Goal: Information Seeking & Learning: Find contact information

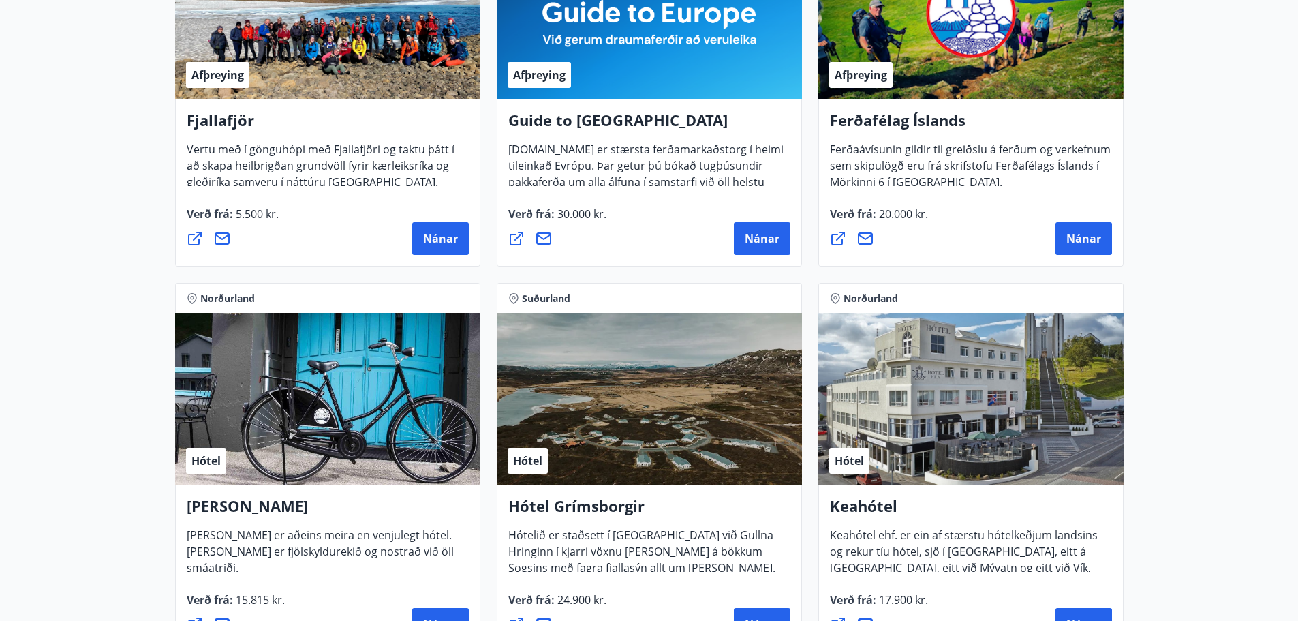
scroll to position [341, 0]
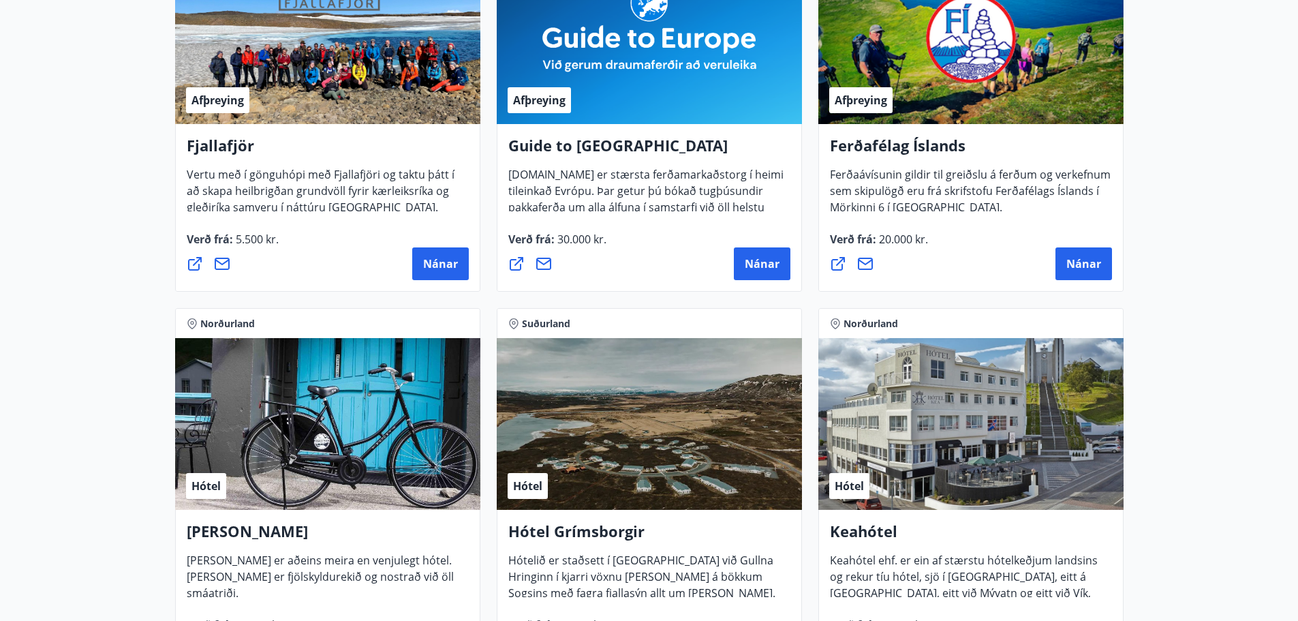
click at [960, 429] on div "Hótel" at bounding box center [970, 424] width 305 height 172
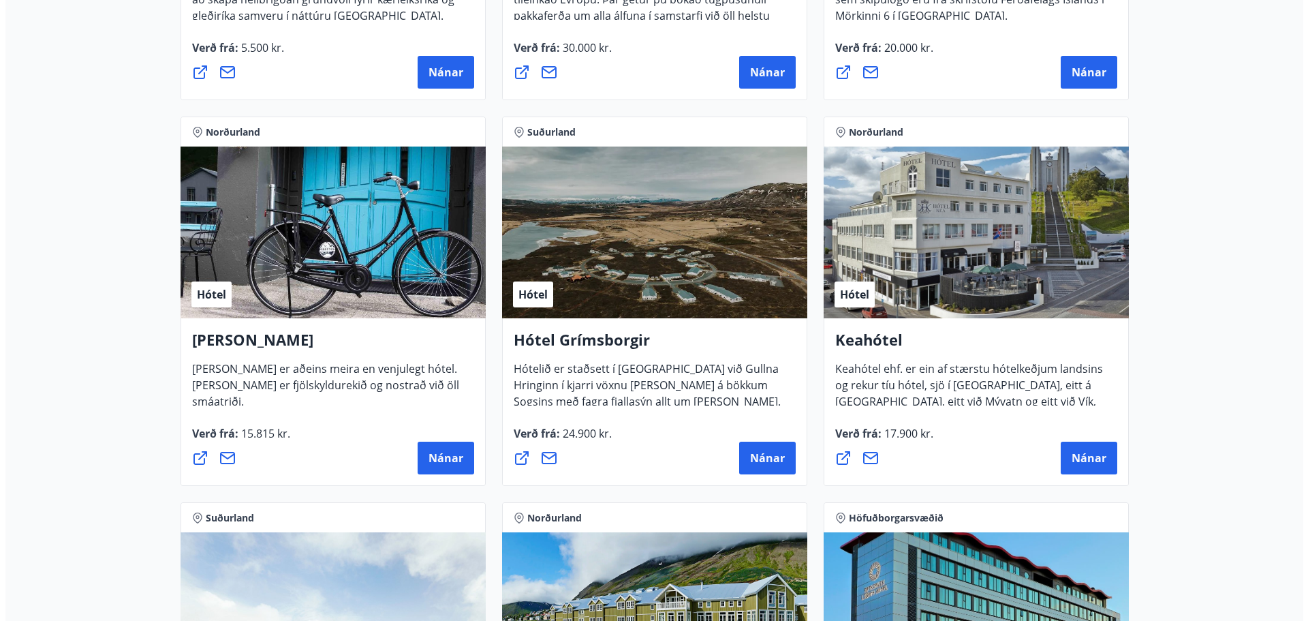
scroll to position [545, 0]
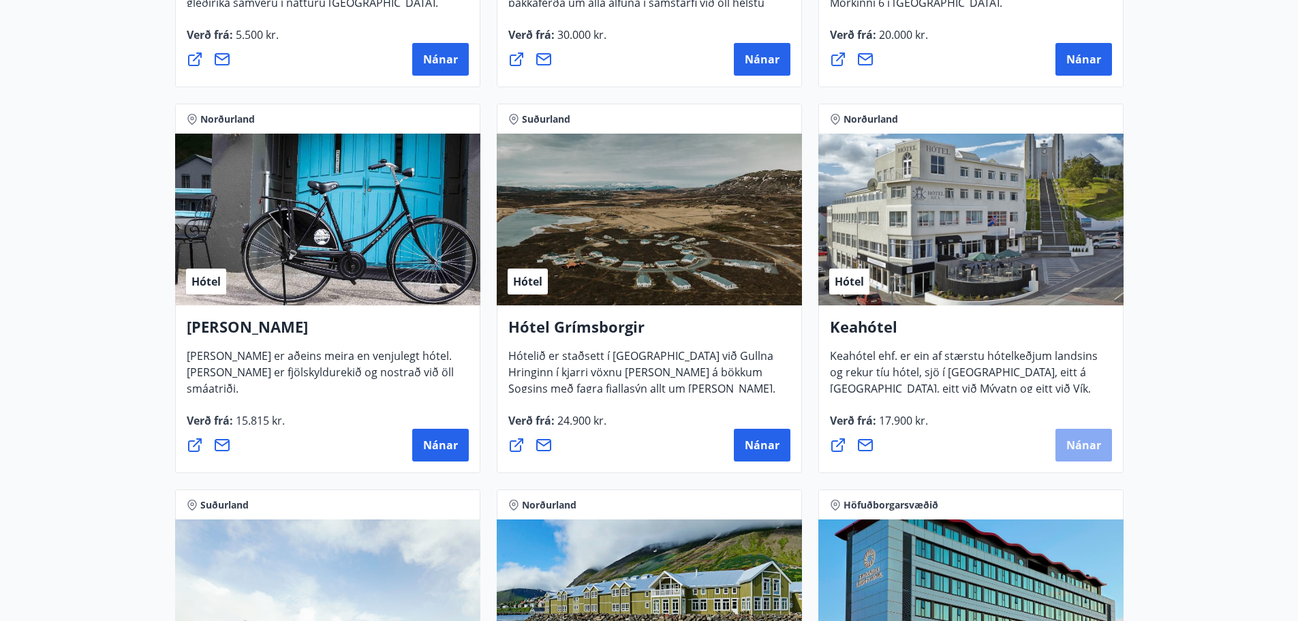
click at [1066, 445] on button "Nánar" at bounding box center [1084, 445] width 57 height 33
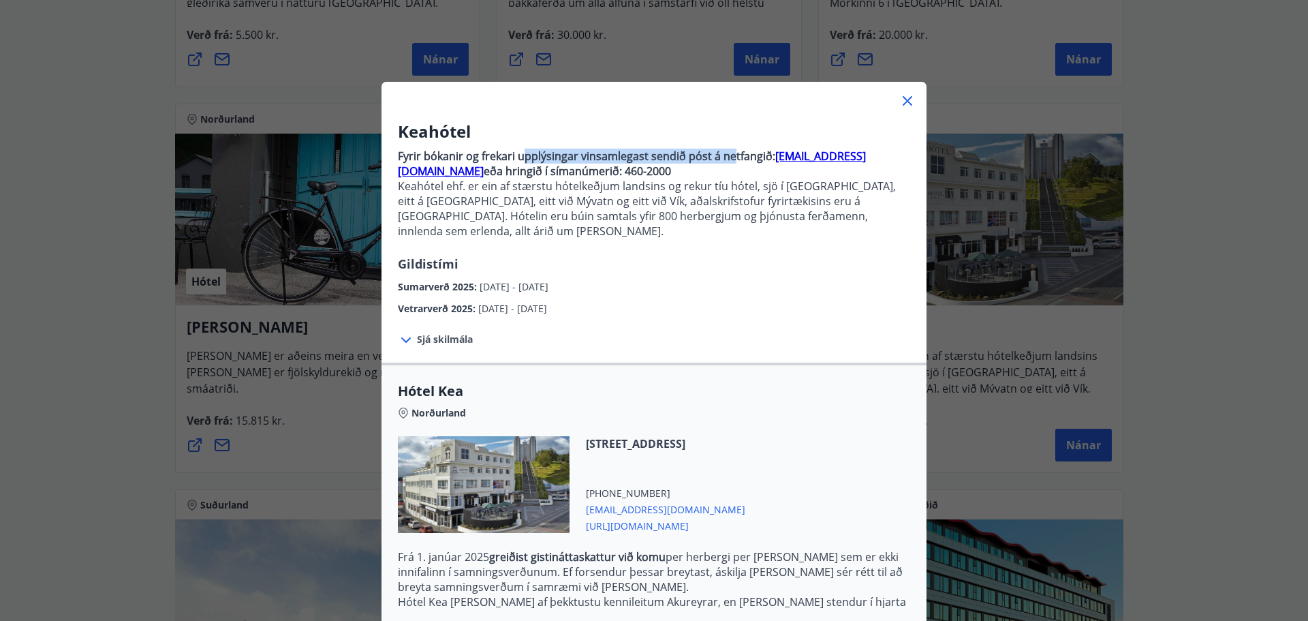
drag, startPoint x: 527, startPoint y: 152, endPoint x: 725, endPoint y: 147, distance: 197.7
click at [725, 147] on p "Fyrir bókanir og frekari upplýsingar vinsamlegast sendið póst á netfangið: [EMA…" at bounding box center [654, 199] width 512 height 112
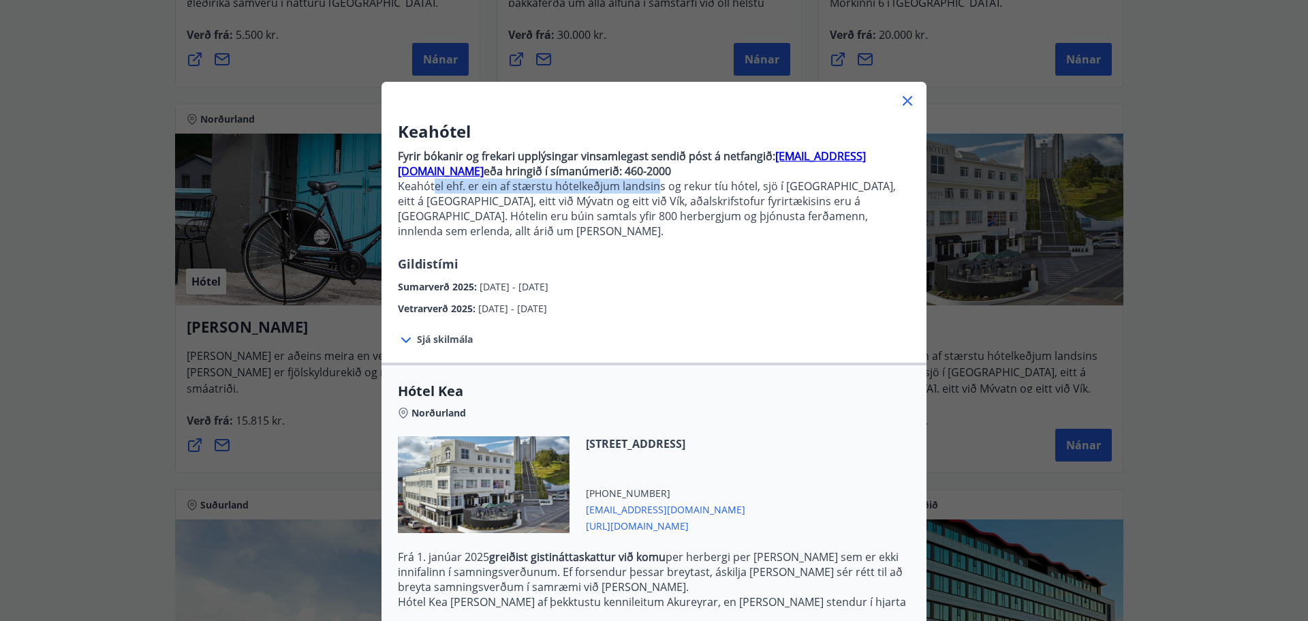
drag, startPoint x: 429, startPoint y: 184, endPoint x: 650, endPoint y: 185, distance: 220.8
click at [650, 185] on p "Keahótel ehf. er ein af stærstu hótelkeðjum landsins og rekur tíu hótel, sjö í …" at bounding box center [654, 209] width 512 height 60
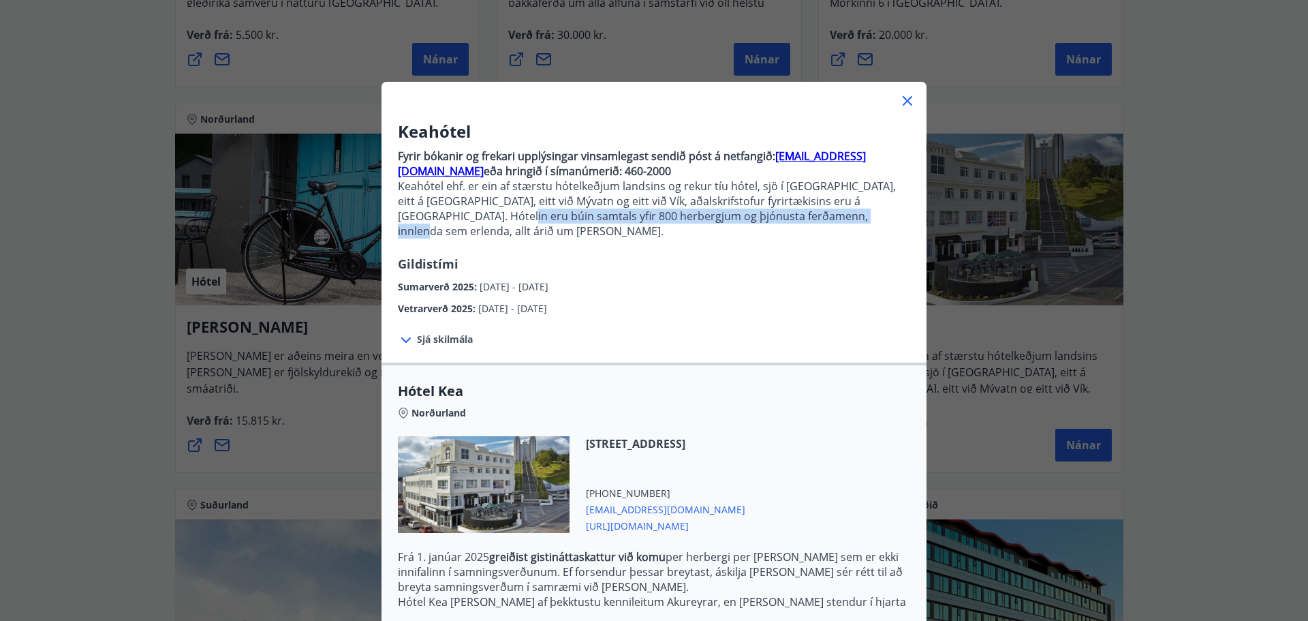
drag, startPoint x: 485, startPoint y: 208, endPoint x: 778, endPoint y: 215, distance: 292.4
click at [778, 215] on p "Keahótel ehf. er ein af stærstu hótelkeðjum landsins og rekur tíu hótel, sjö í …" at bounding box center [654, 209] width 512 height 60
click at [434, 333] on span "Sjá skilmála" at bounding box center [445, 340] width 56 height 14
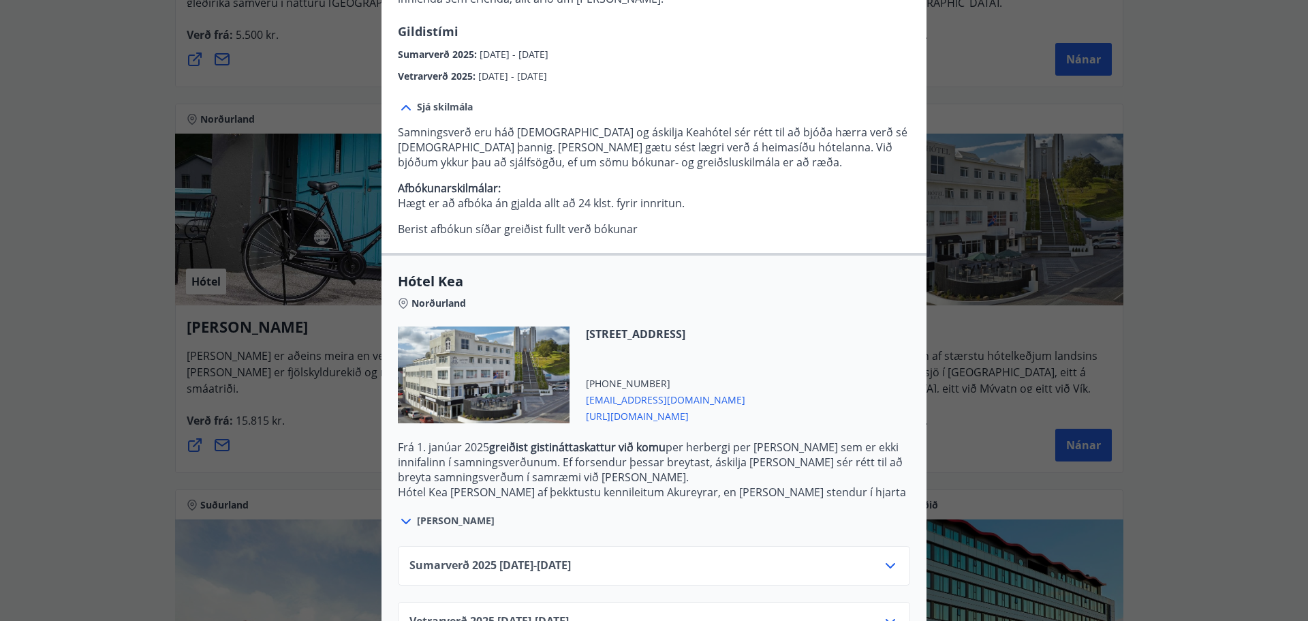
scroll to position [264, 0]
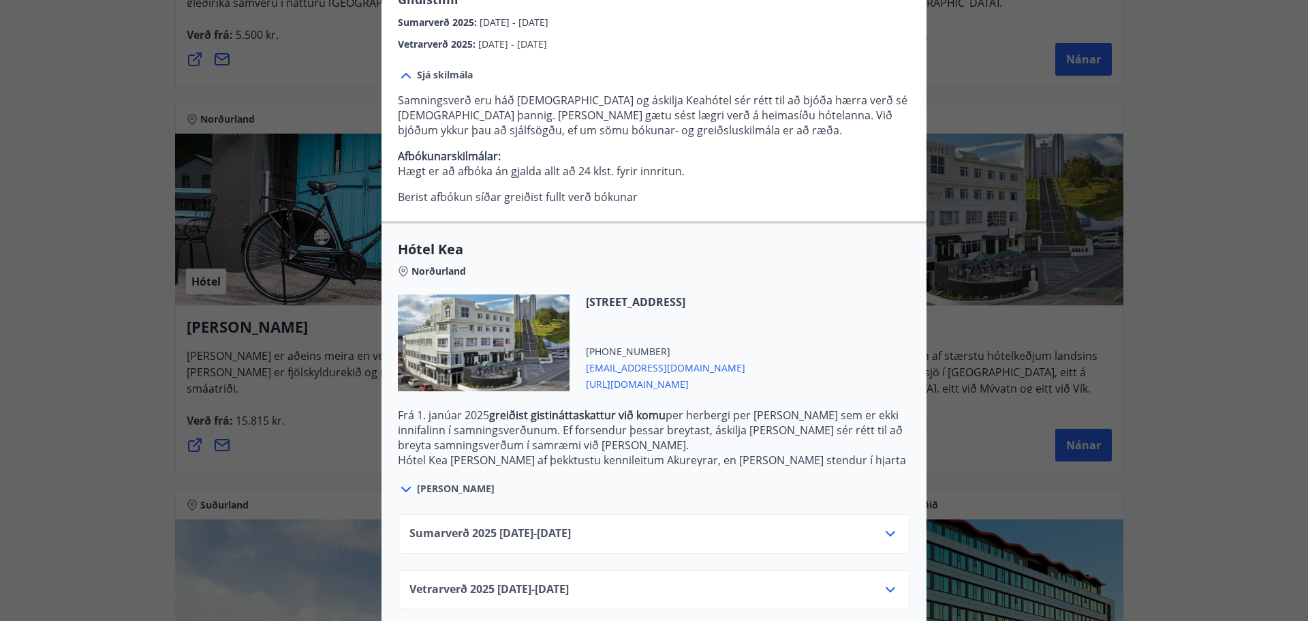
click at [882, 581] on icon at bounding box center [890, 589] width 16 height 16
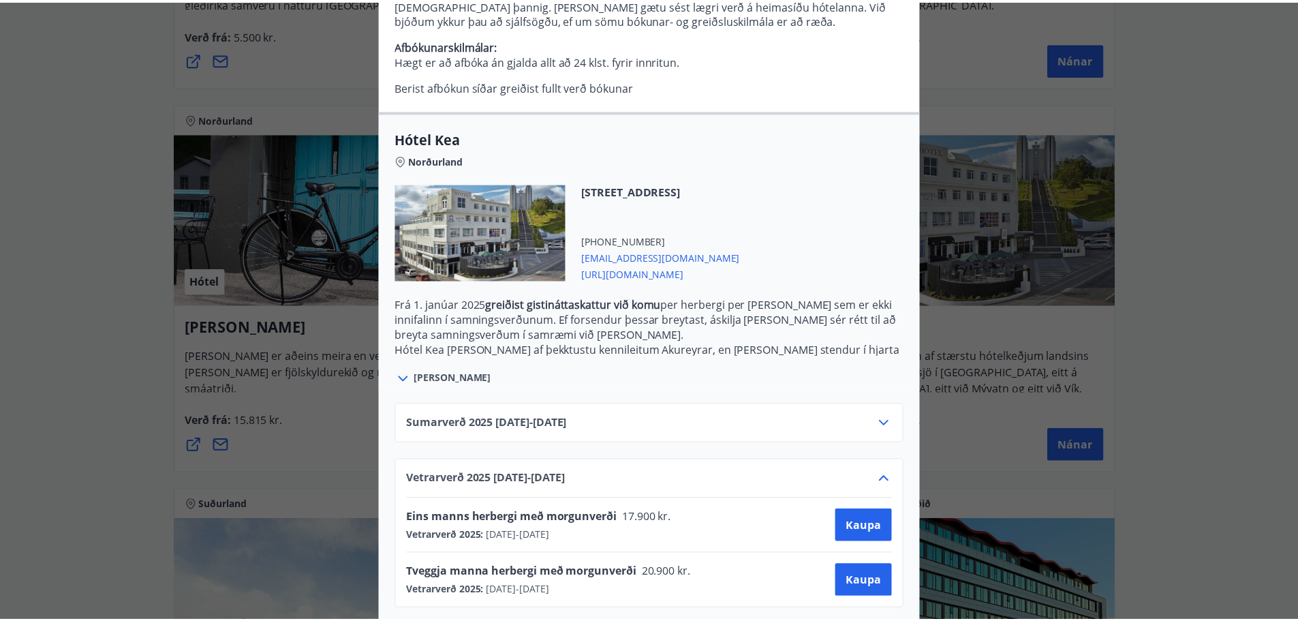
scroll to position [0, 0]
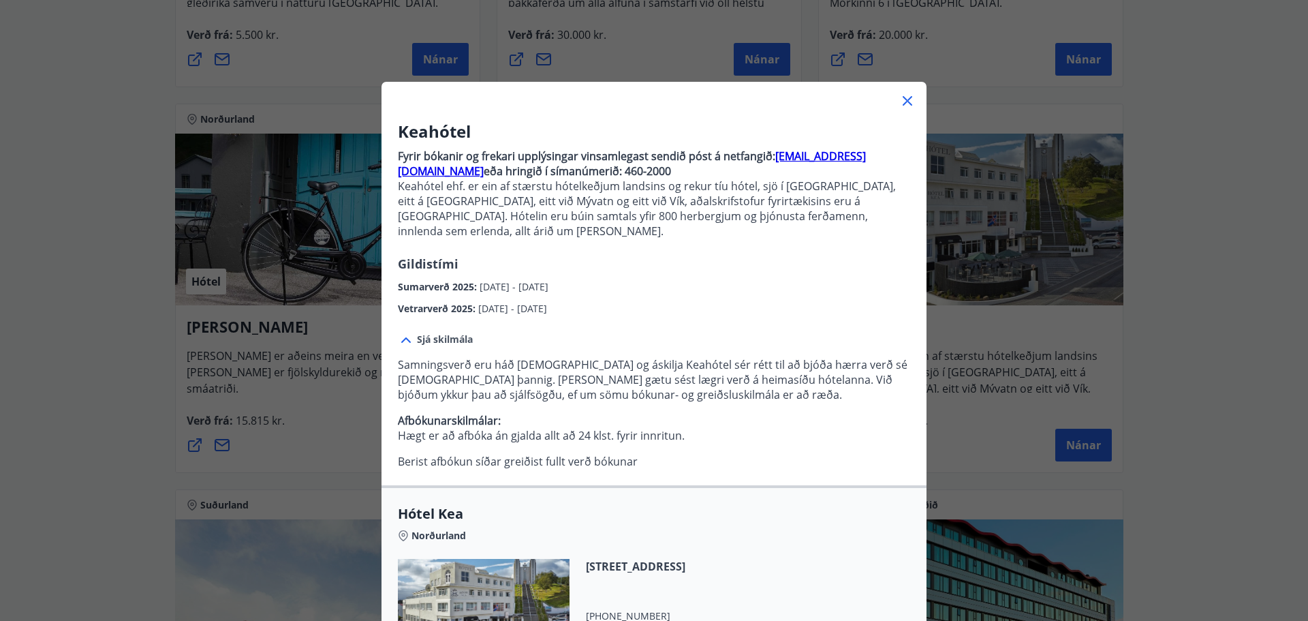
click at [1185, 247] on div "Keahótel Fyrir bókanir og frekari upplýsingar vinsamlegast sendið póst á netfan…" at bounding box center [654, 310] width 1308 height 621
click at [907, 100] on icon at bounding box center [907, 101] width 16 height 16
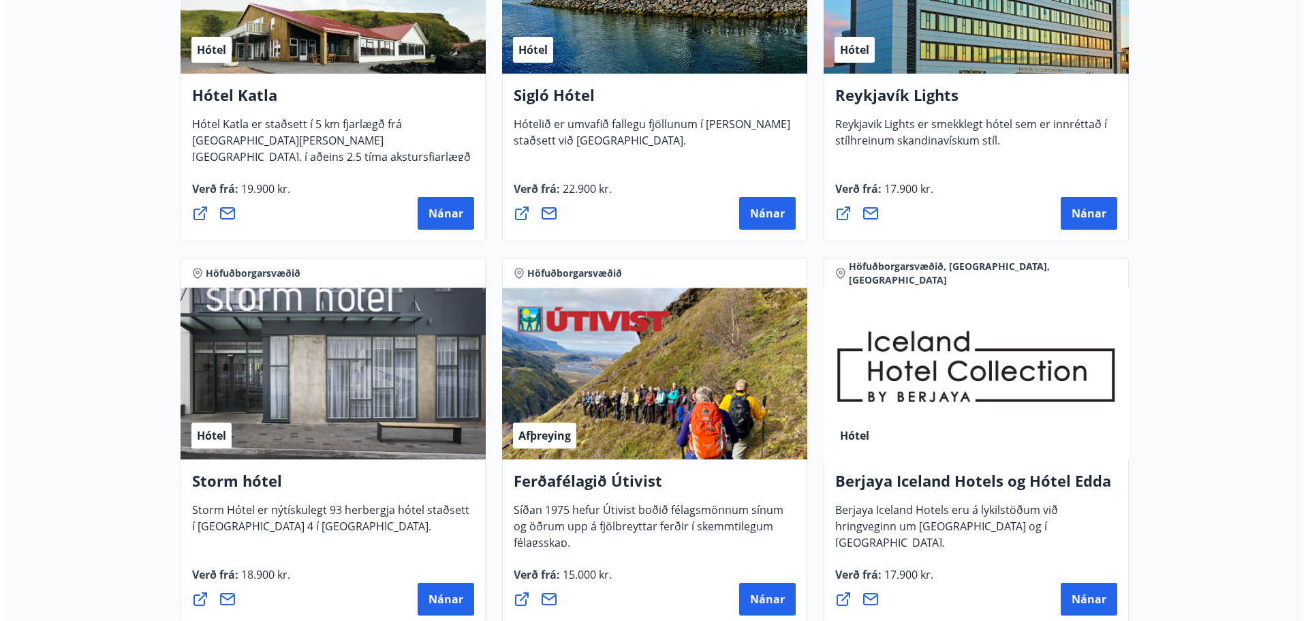
scroll to position [1295, 0]
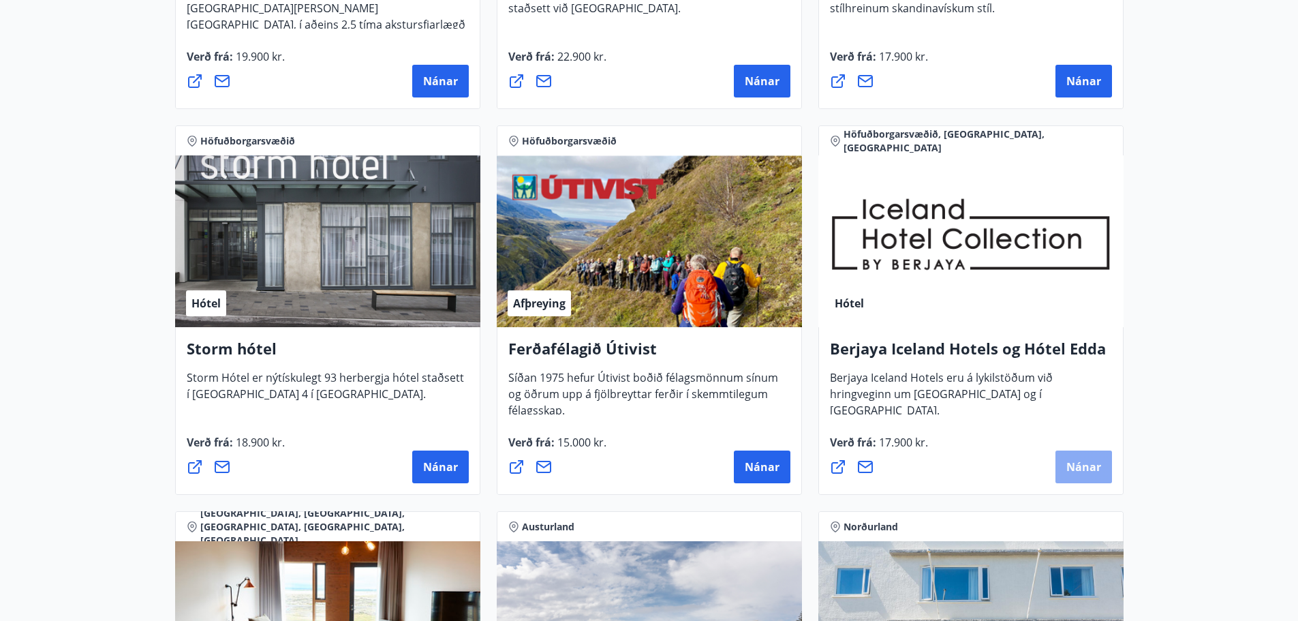
click at [1070, 462] on span "Nánar" at bounding box center [1083, 466] width 35 height 15
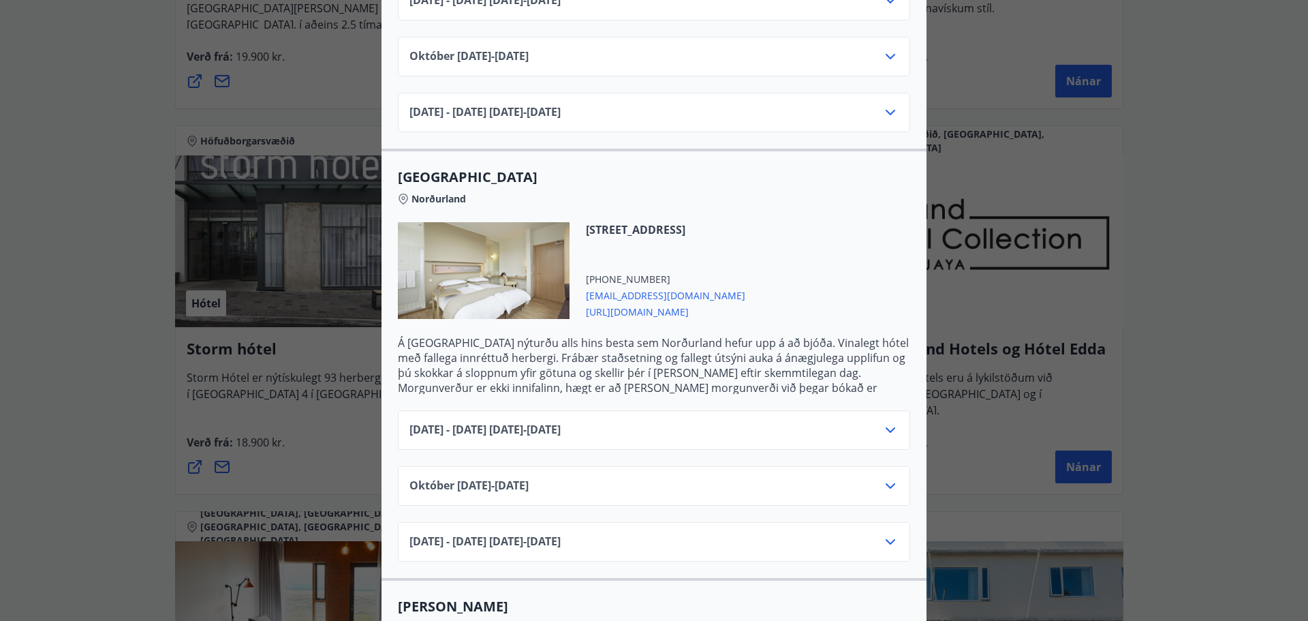
scroll to position [750, 0]
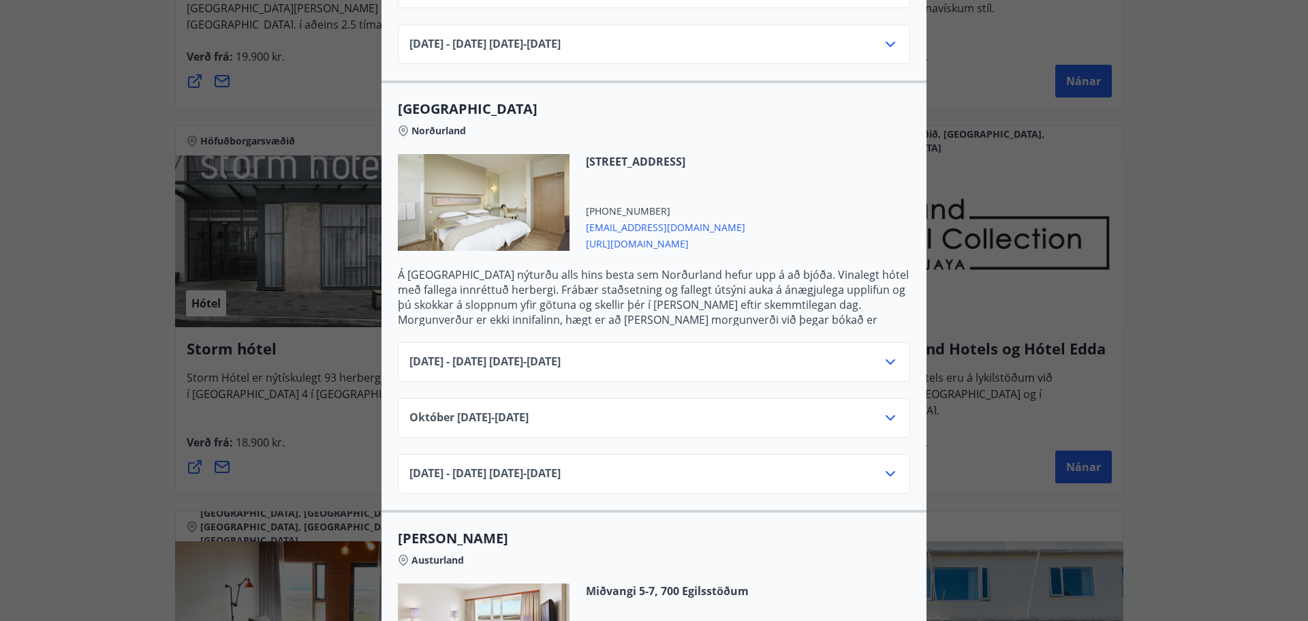
click at [889, 410] on icon at bounding box center [890, 418] width 16 height 16
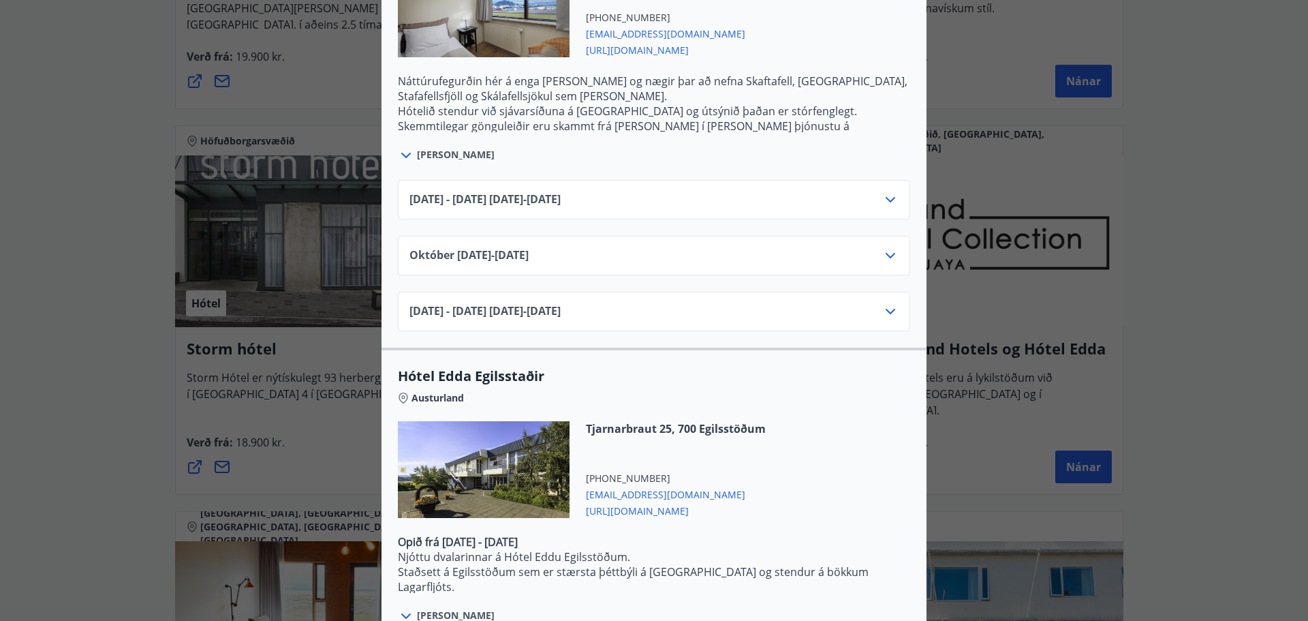
scroll to position [0, 0]
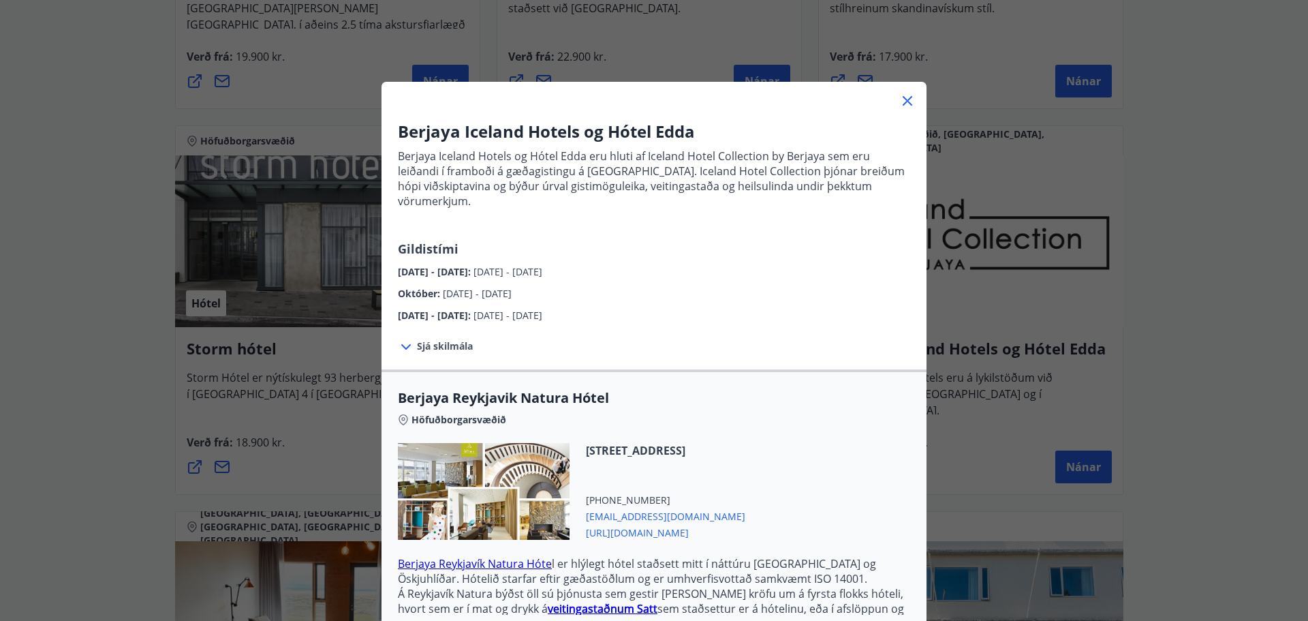
click at [1184, 315] on div "Berjaya Iceland Hotels og Hótel Edda Berjaya Iceland Hotels og Hótel Edda eru h…" at bounding box center [654, 310] width 1308 height 621
click at [899, 102] on icon at bounding box center [907, 101] width 16 height 16
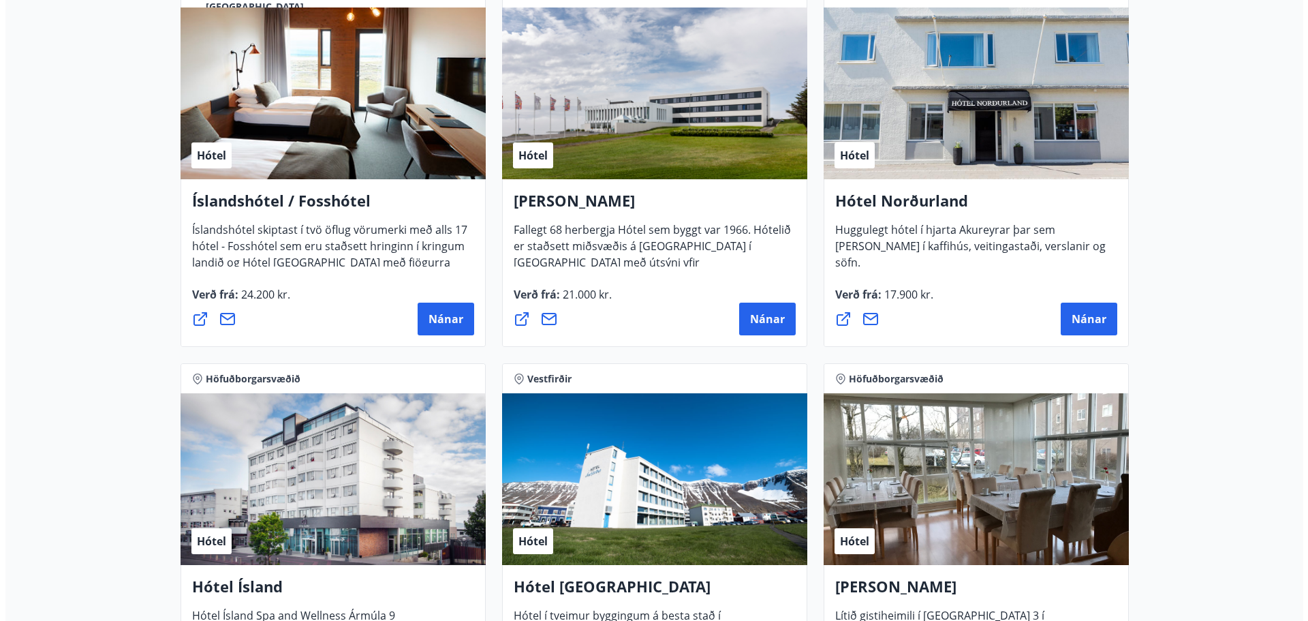
scroll to position [1840, 0]
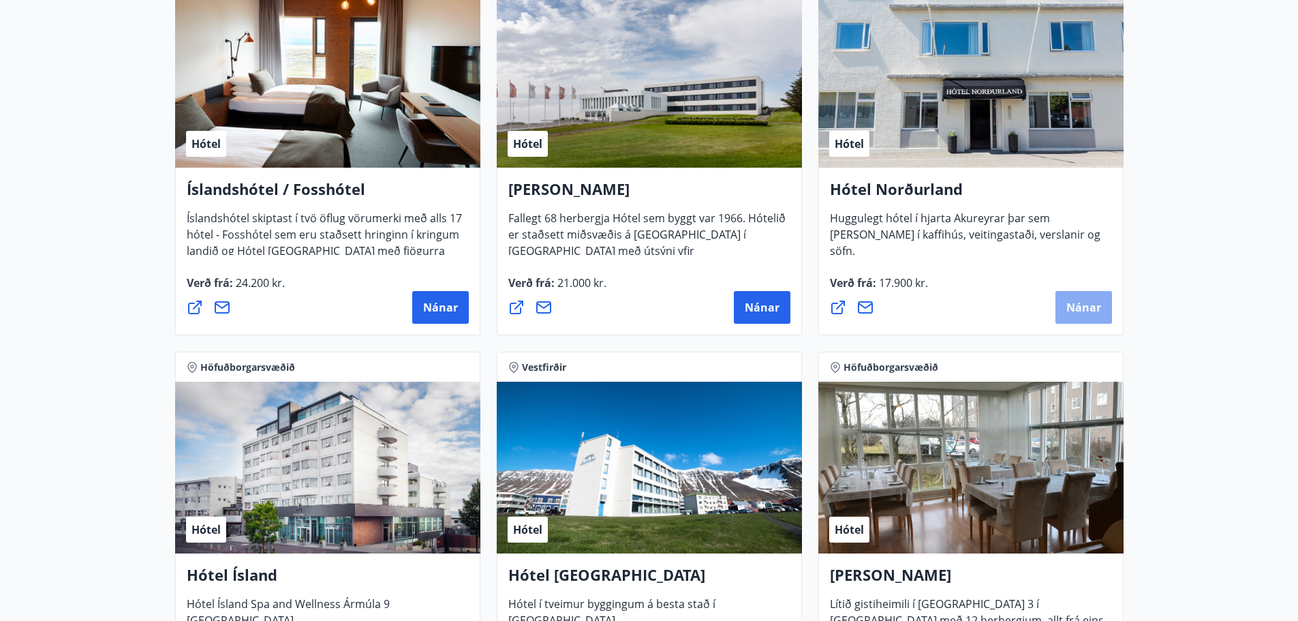
click at [1071, 306] on span "Nánar" at bounding box center [1083, 307] width 35 height 15
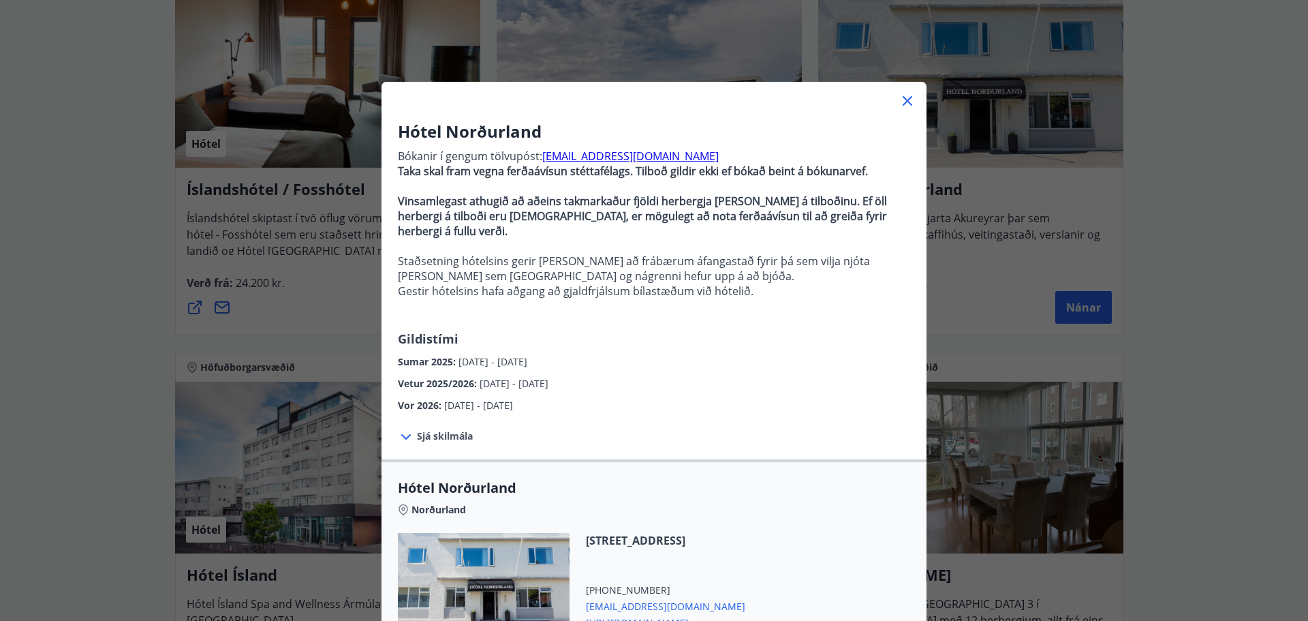
click at [451, 429] on span "Sjá skilmála" at bounding box center [445, 436] width 56 height 14
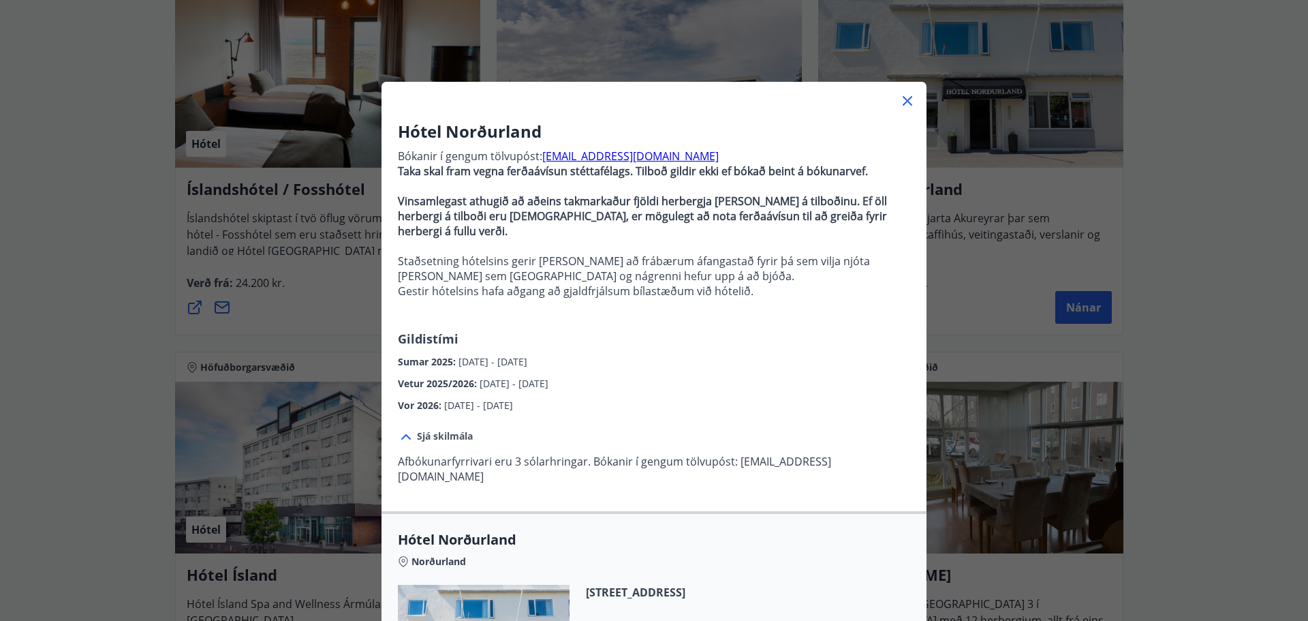
click at [451, 429] on span "Sjá skilmála" at bounding box center [445, 436] width 56 height 14
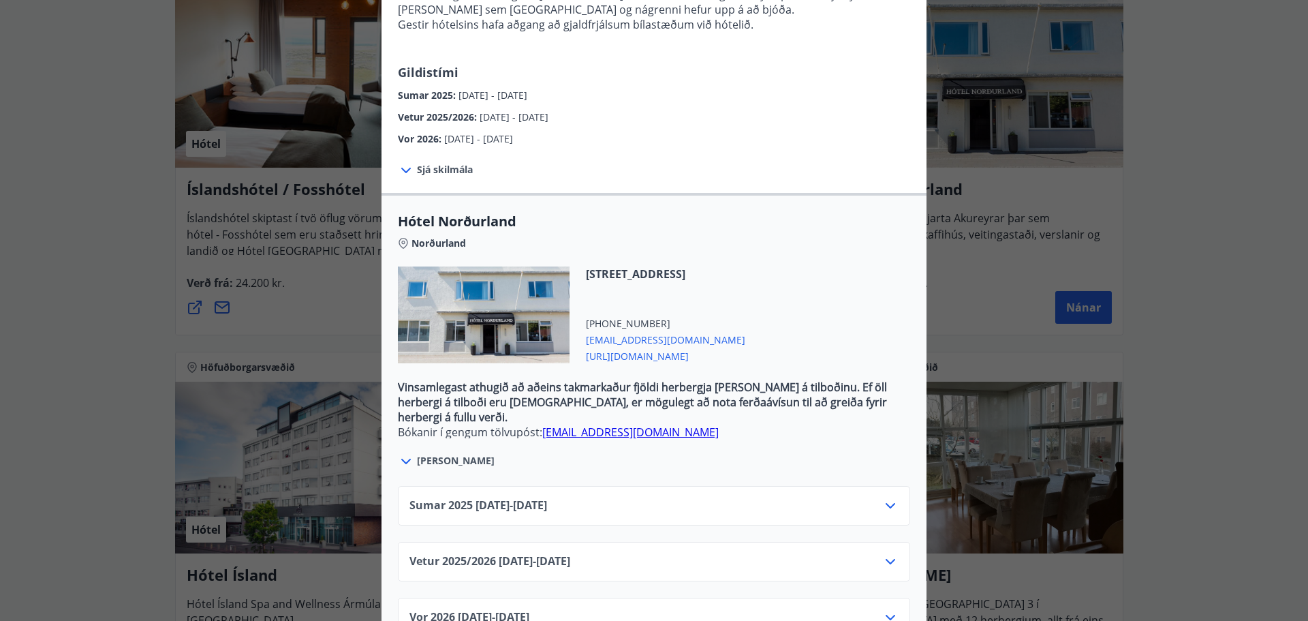
scroll to position [294, 0]
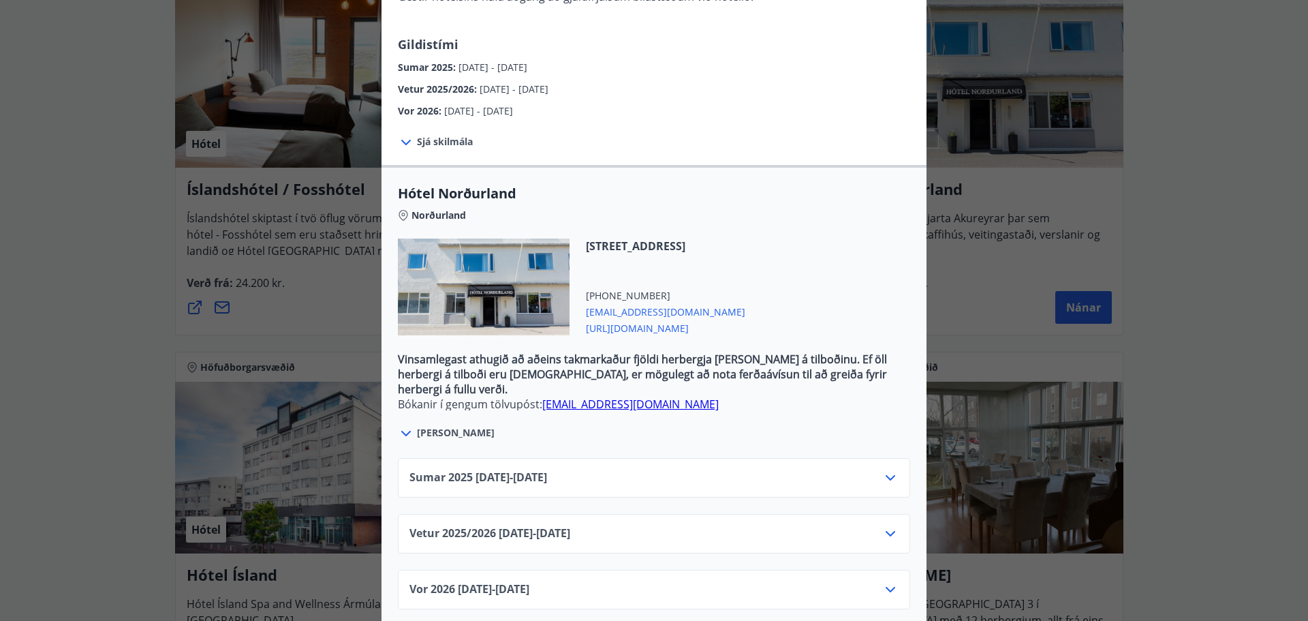
click at [884, 525] on icon at bounding box center [890, 533] width 16 height 16
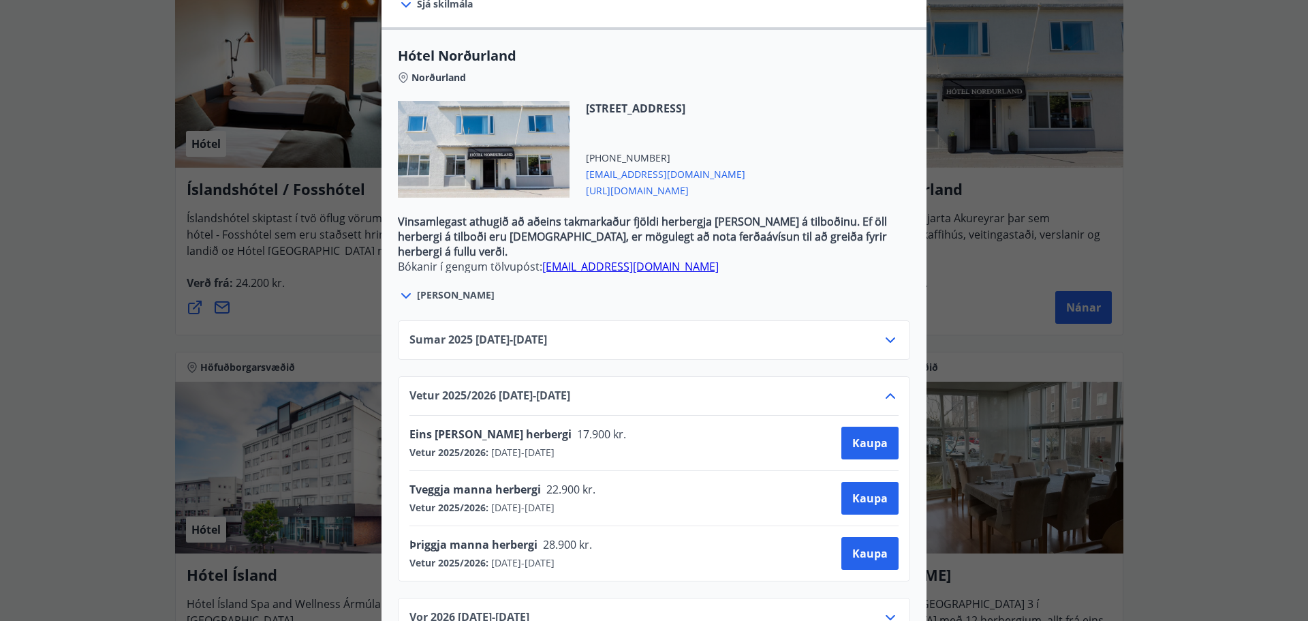
scroll to position [460, 0]
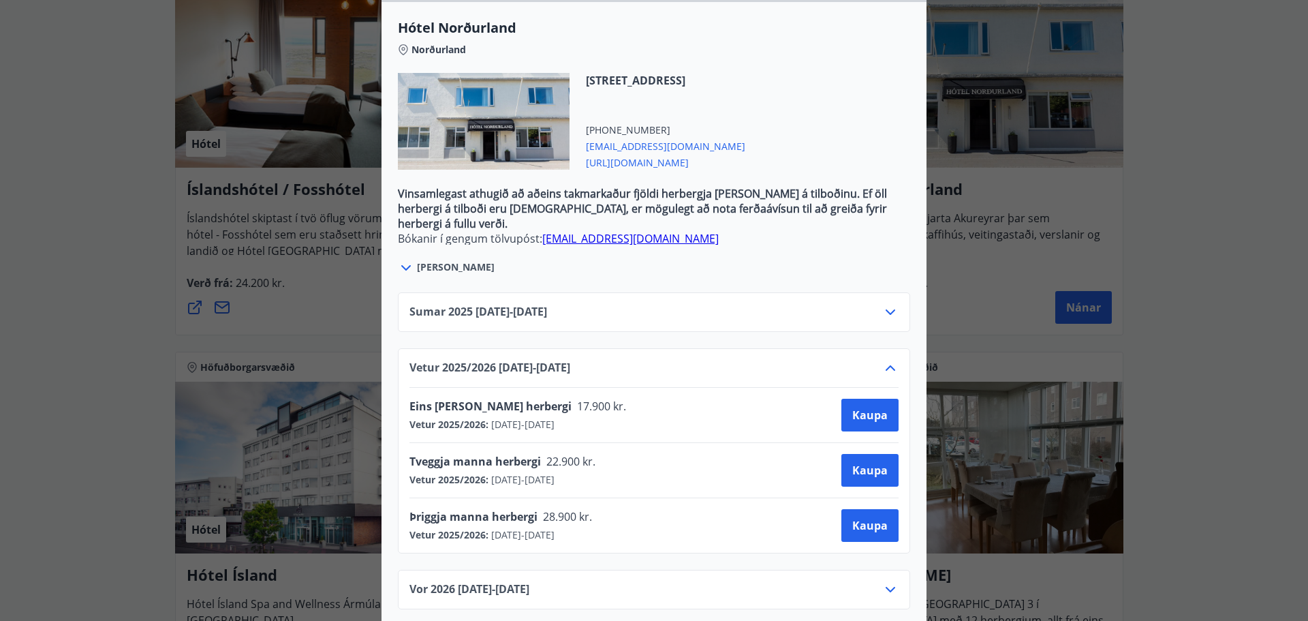
click at [1178, 163] on div "Hótel Norðurland Bókanir í gengum tölvupóst: [EMAIL_ADDRESS][DOMAIN_NAME] Taka …" at bounding box center [654, 310] width 1308 height 621
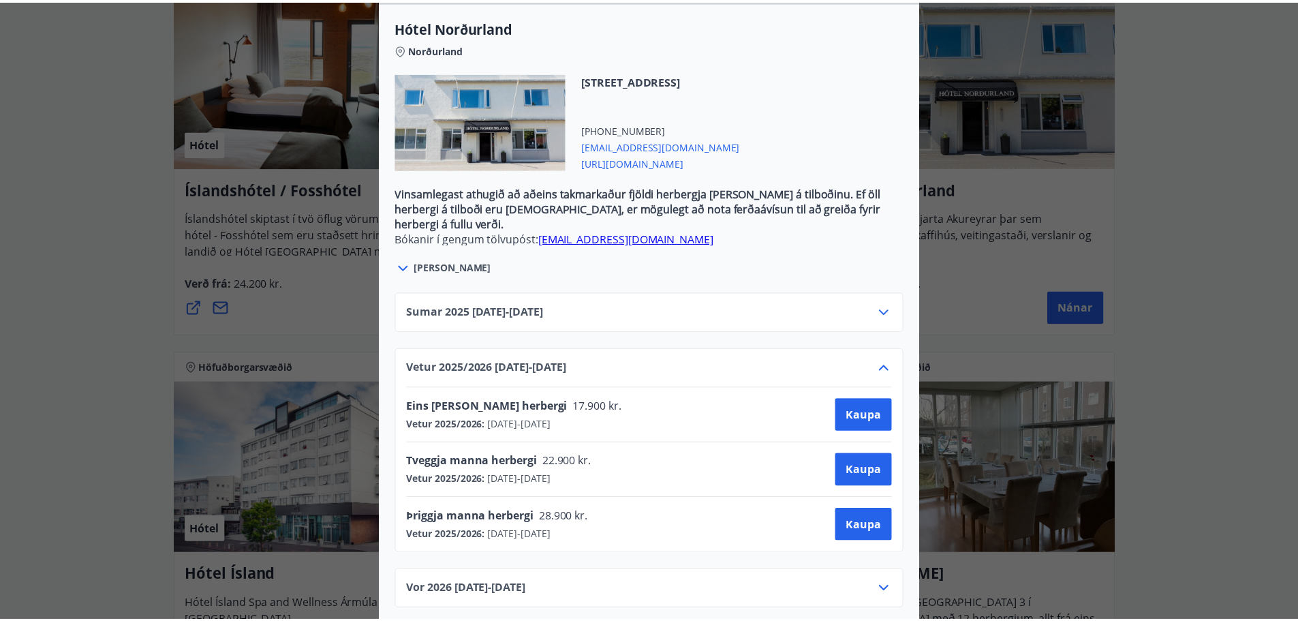
scroll to position [0, 0]
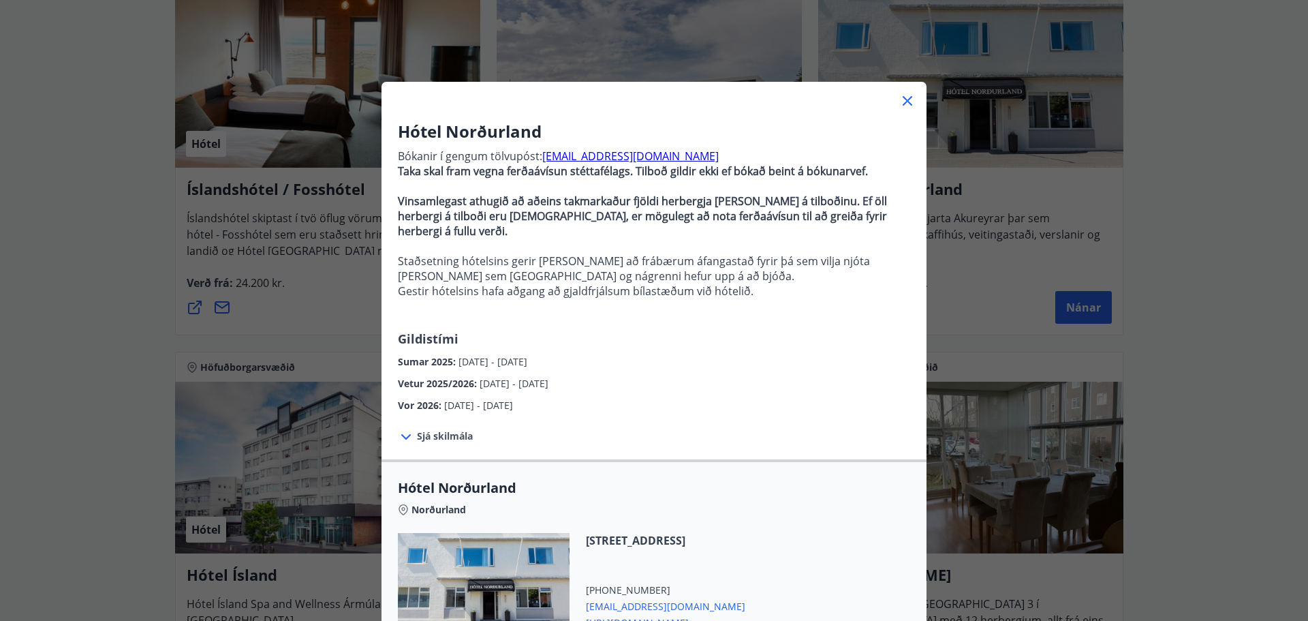
click at [905, 102] on icon at bounding box center [907, 101] width 16 height 16
